Goal: Navigation & Orientation: Understand site structure

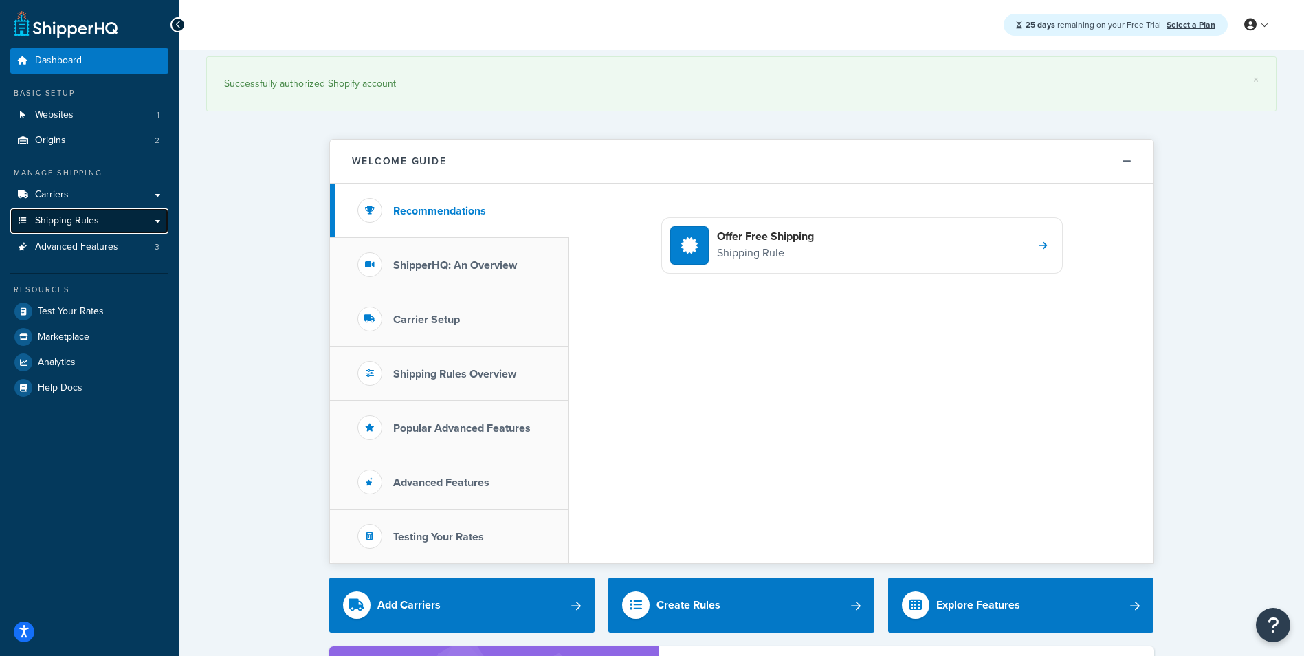
click at [57, 226] on span "Shipping Rules" at bounding box center [67, 221] width 64 height 12
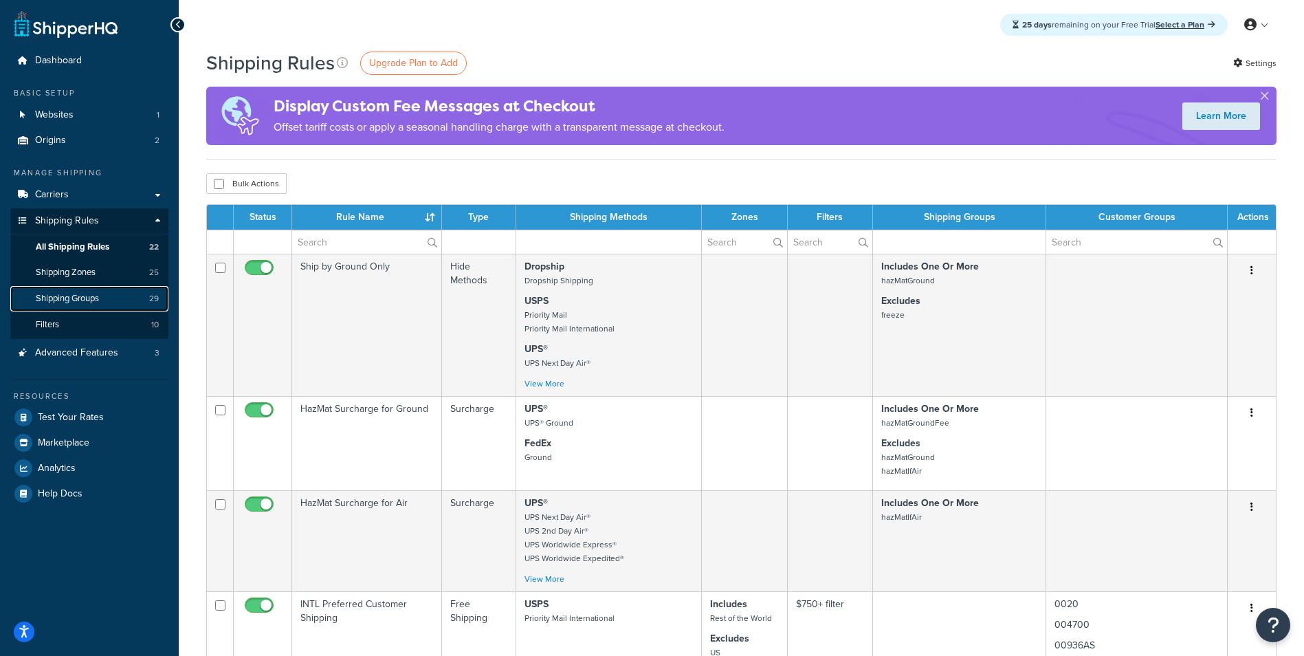
click at [65, 295] on span "Shipping Groups" at bounding box center [67, 299] width 63 height 12
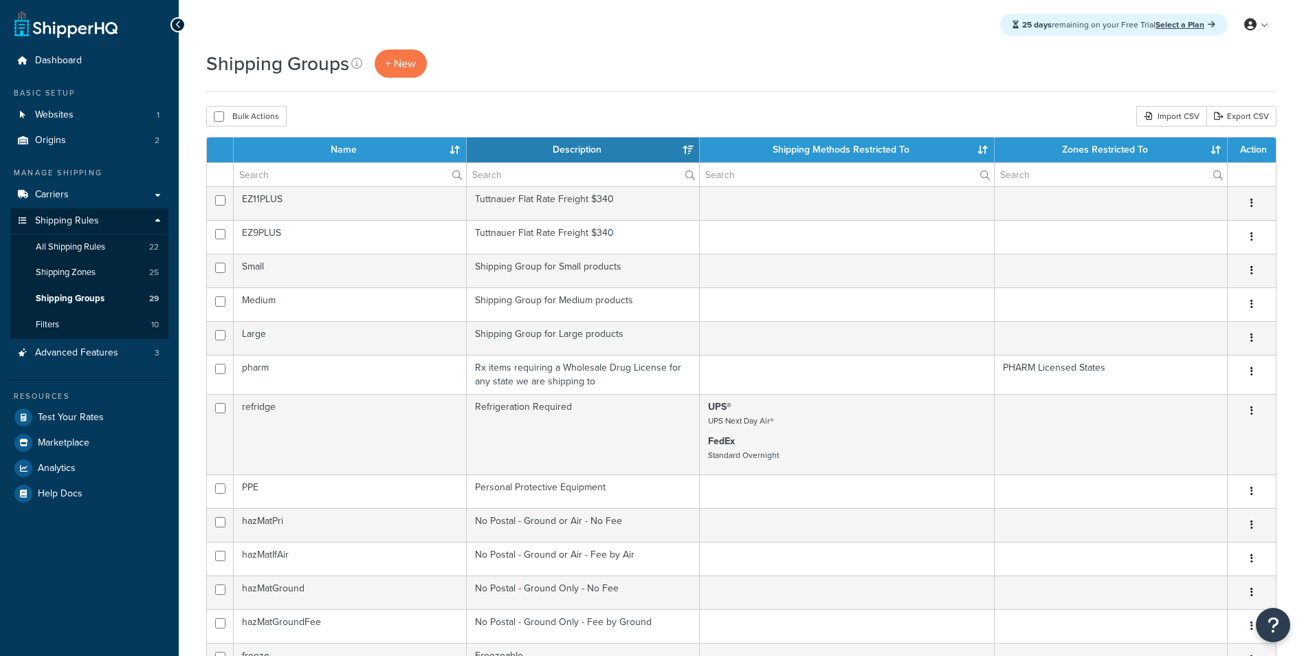
select select "15"
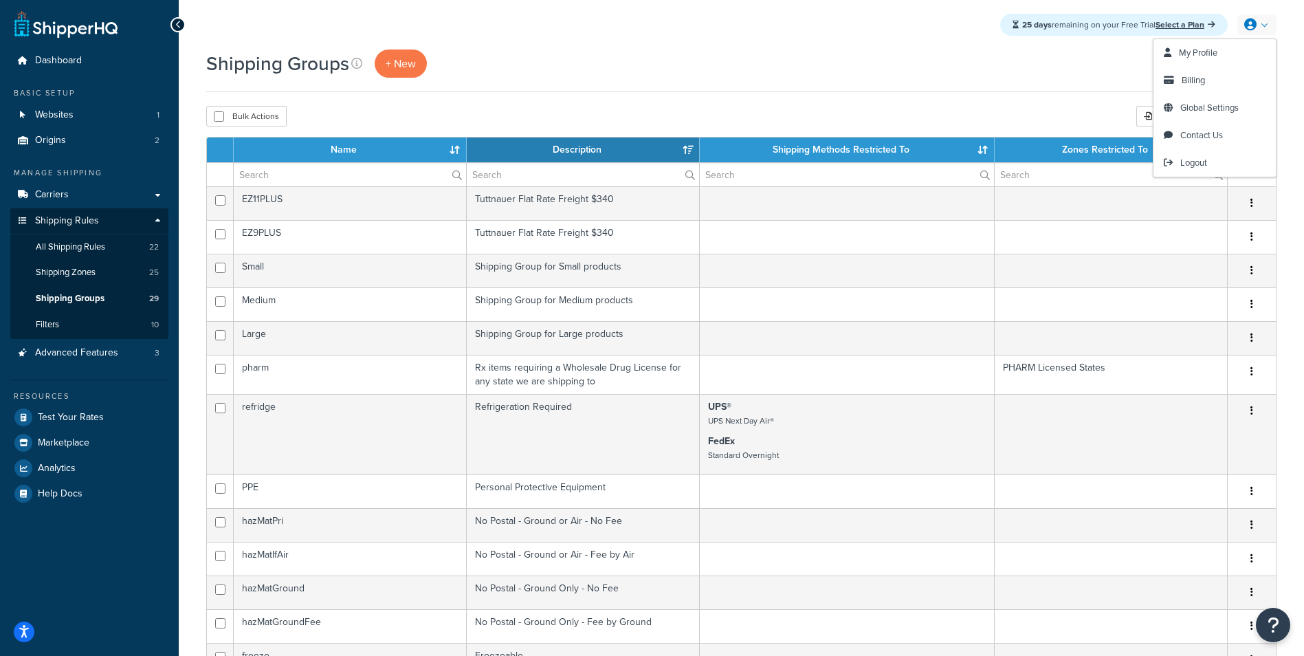
click at [1263, 28] on link at bounding box center [1257, 24] width 39 height 21
click at [1196, 107] on span "Global Settings" at bounding box center [1210, 107] width 58 height 13
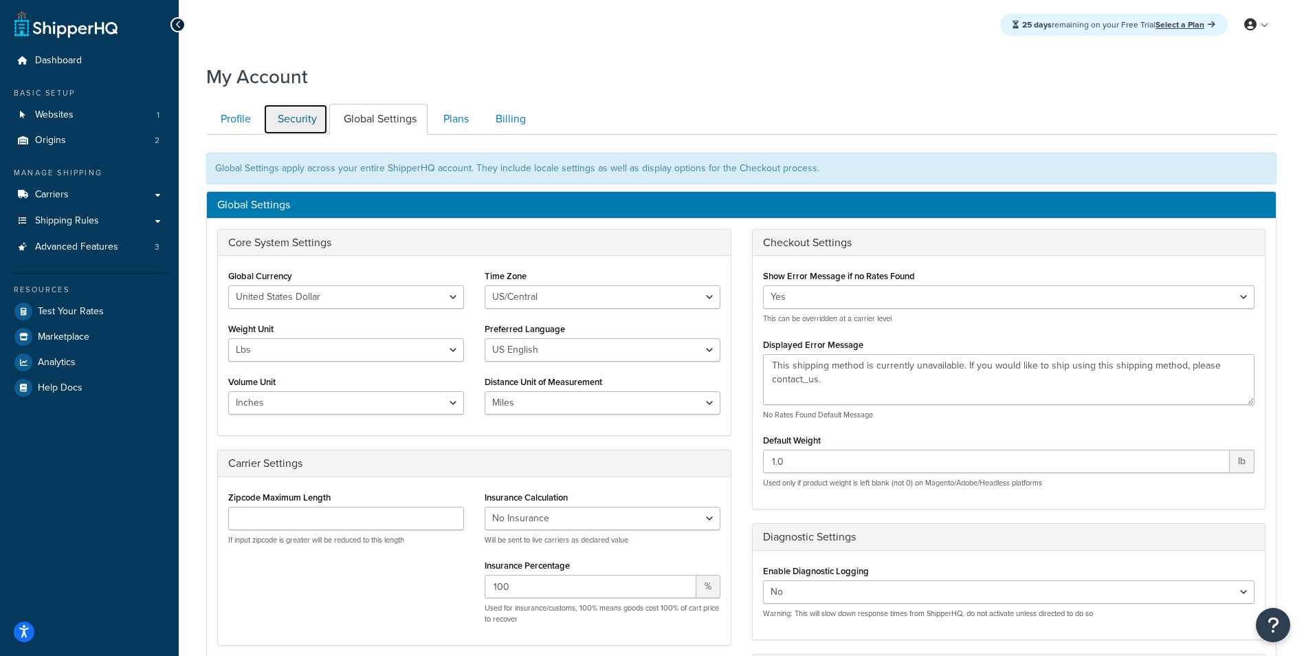
click at [306, 121] on link "Security" at bounding box center [295, 119] width 65 height 31
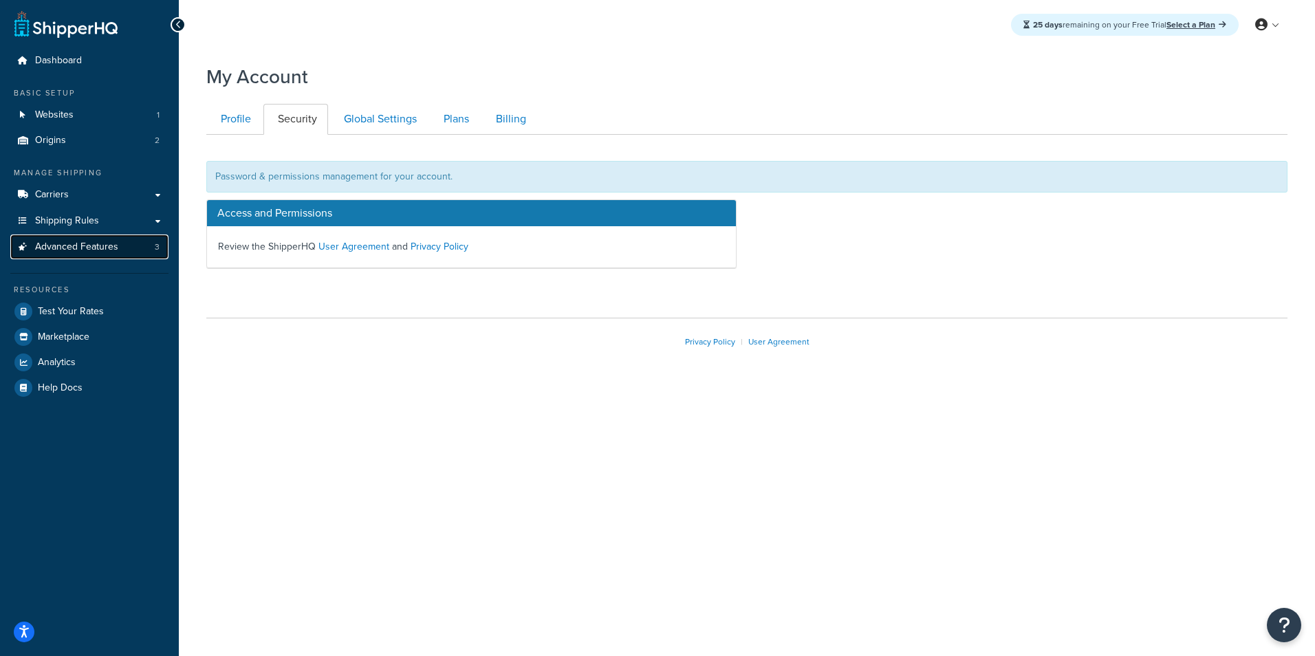
click at [83, 239] on link "Advanced Features 3" at bounding box center [89, 246] width 158 height 25
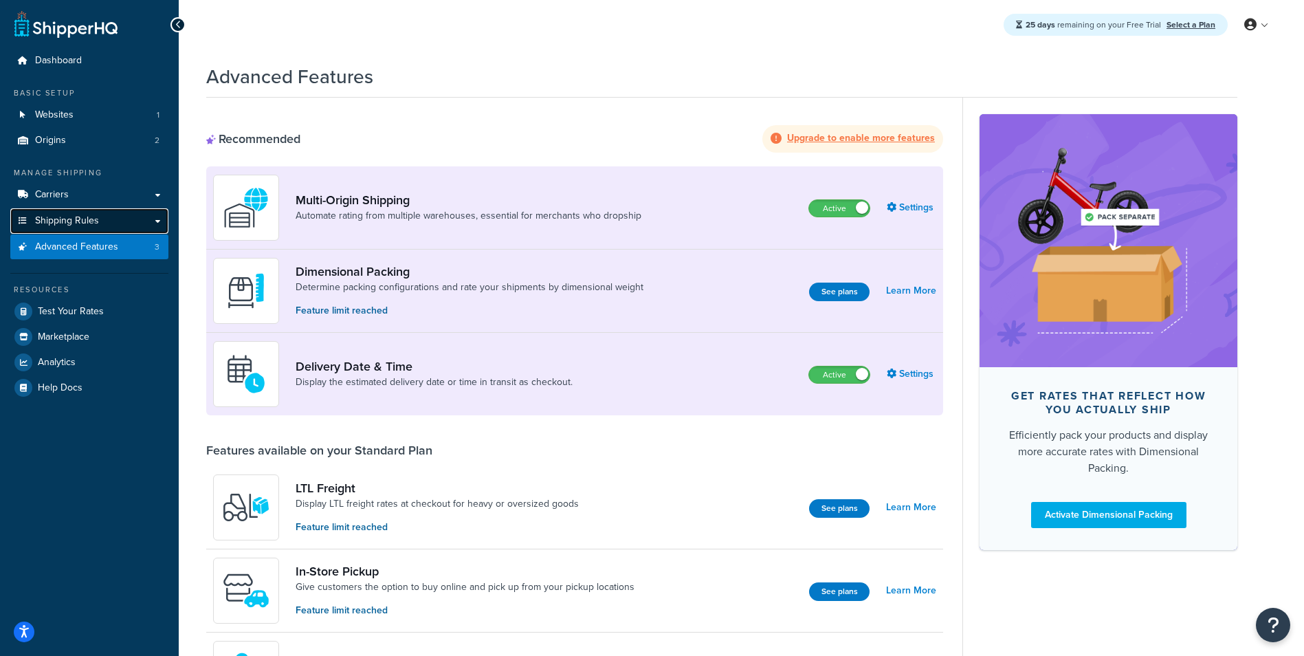
click at [75, 215] on span "Shipping Rules" at bounding box center [67, 221] width 64 height 12
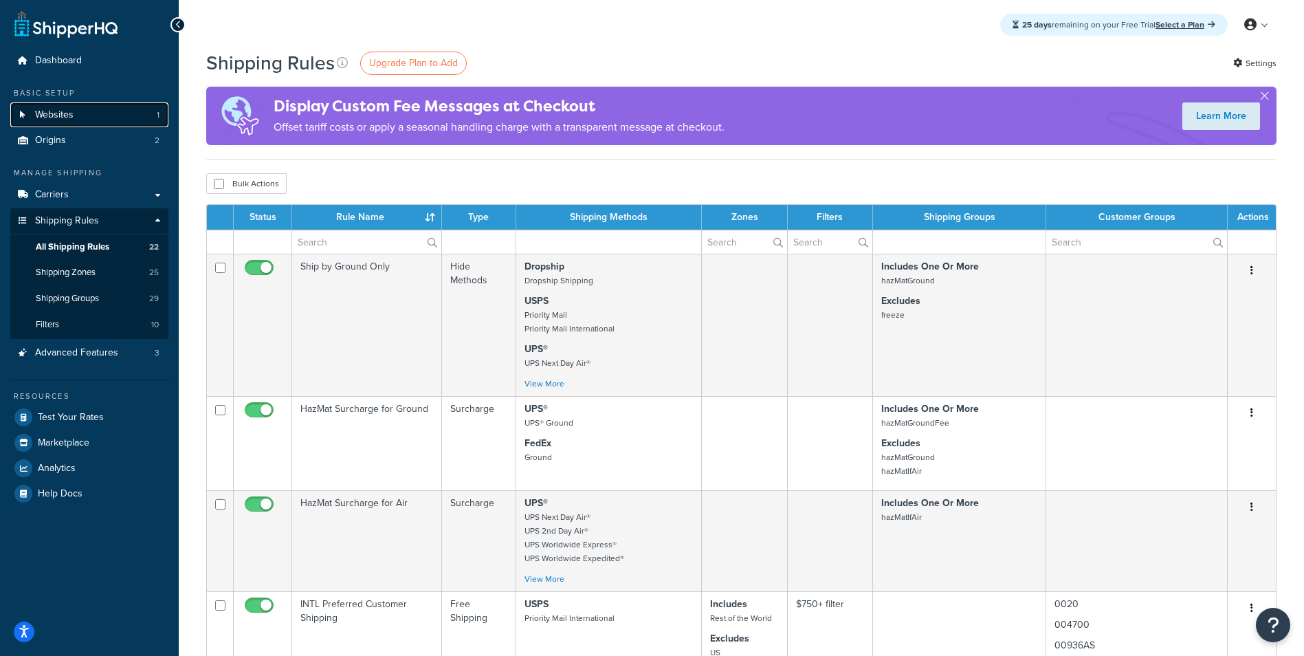
click at [77, 113] on link "Websites 1" at bounding box center [89, 114] width 158 height 25
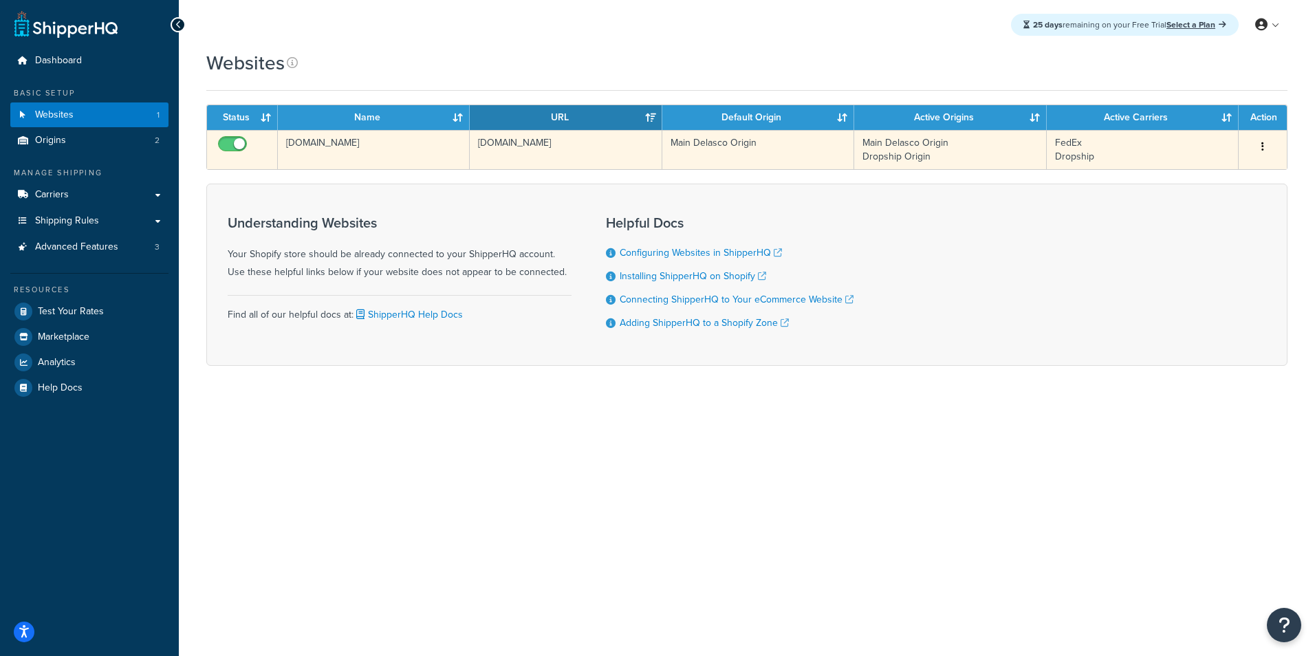
click at [1265, 147] on button "button" at bounding box center [1262, 147] width 19 height 22
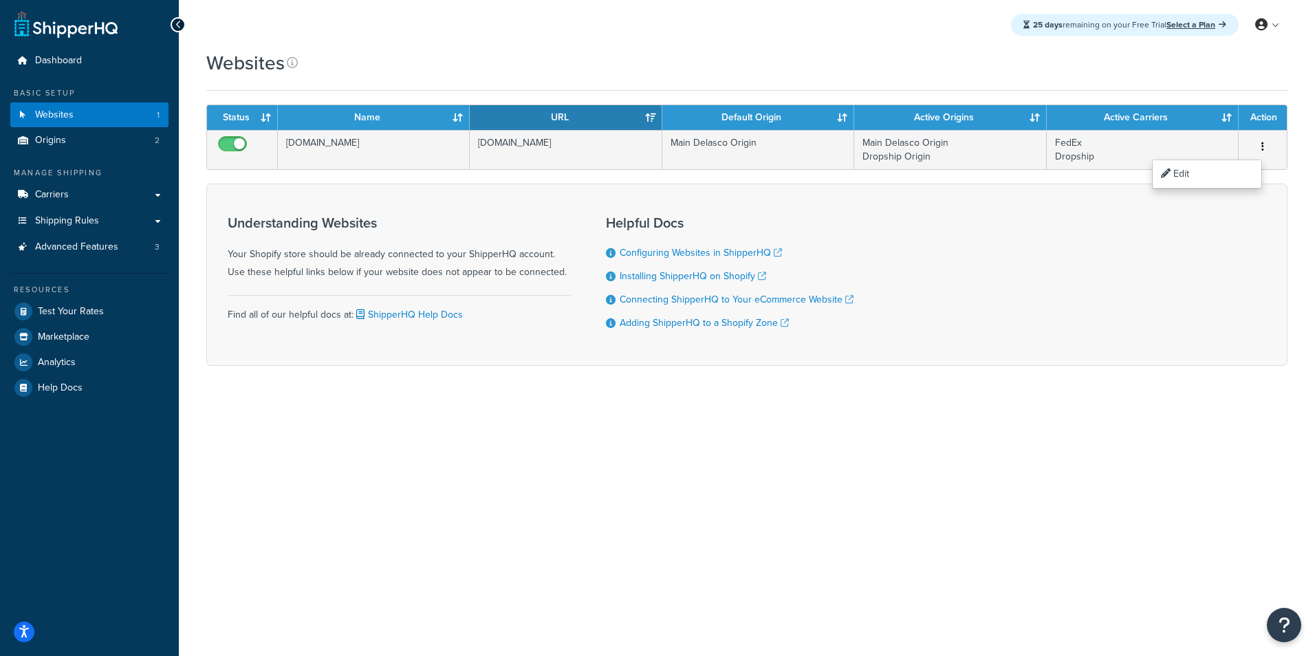
click at [967, 481] on div "25 days remaining on your Free Trial Select a Plan My Profile Billing Global Se…" at bounding box center [747, 328] width 1136 height 656
click at [76, 140] on link "Origins 2" at bounding box center [89, 140] width 158 height 25
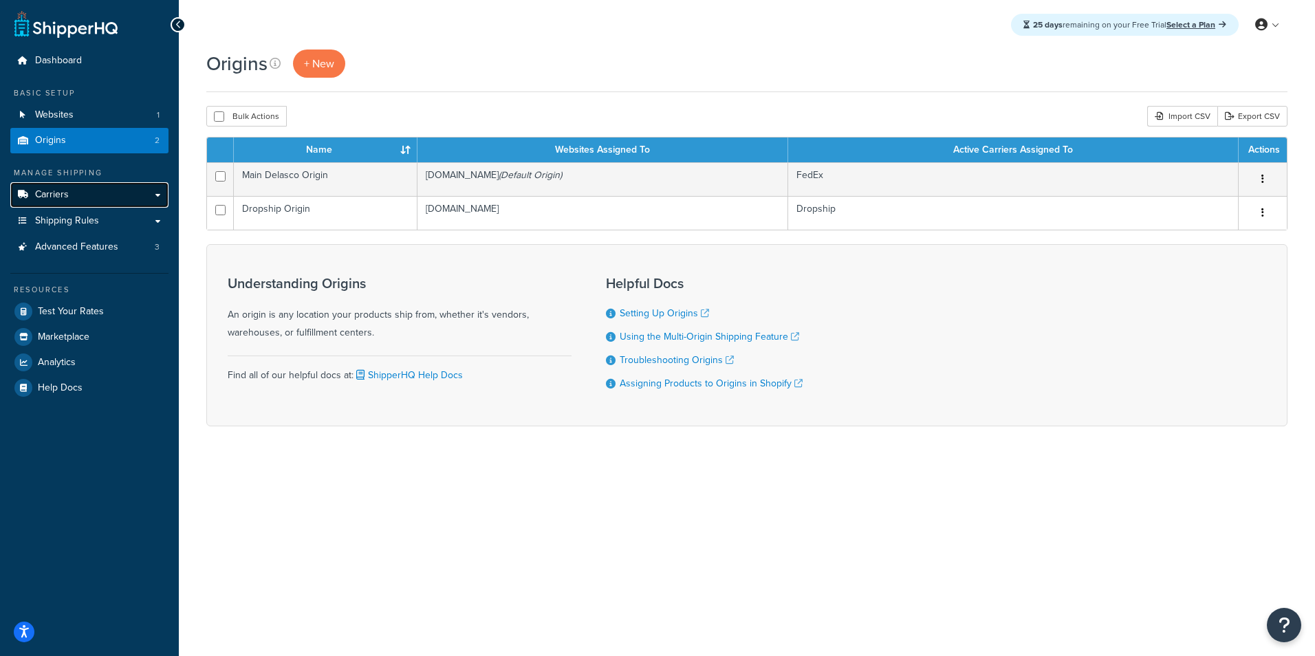
click at [100, 200] on link "Carriers" at bounding box center [89, 194] width 158 height 25
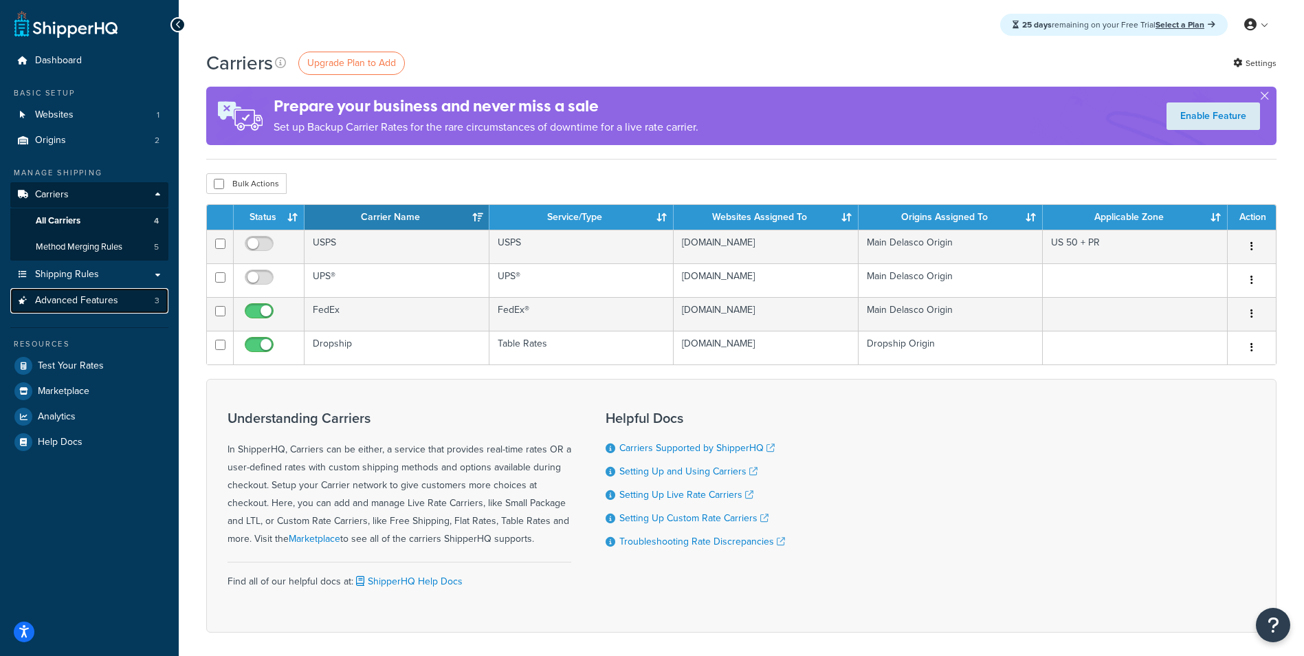
click at [94, 305] on span "Advanced Features" at bounding box center [76, 301] width 83 height 12
